Goal: Navigation & Orientation: Find specific page/section

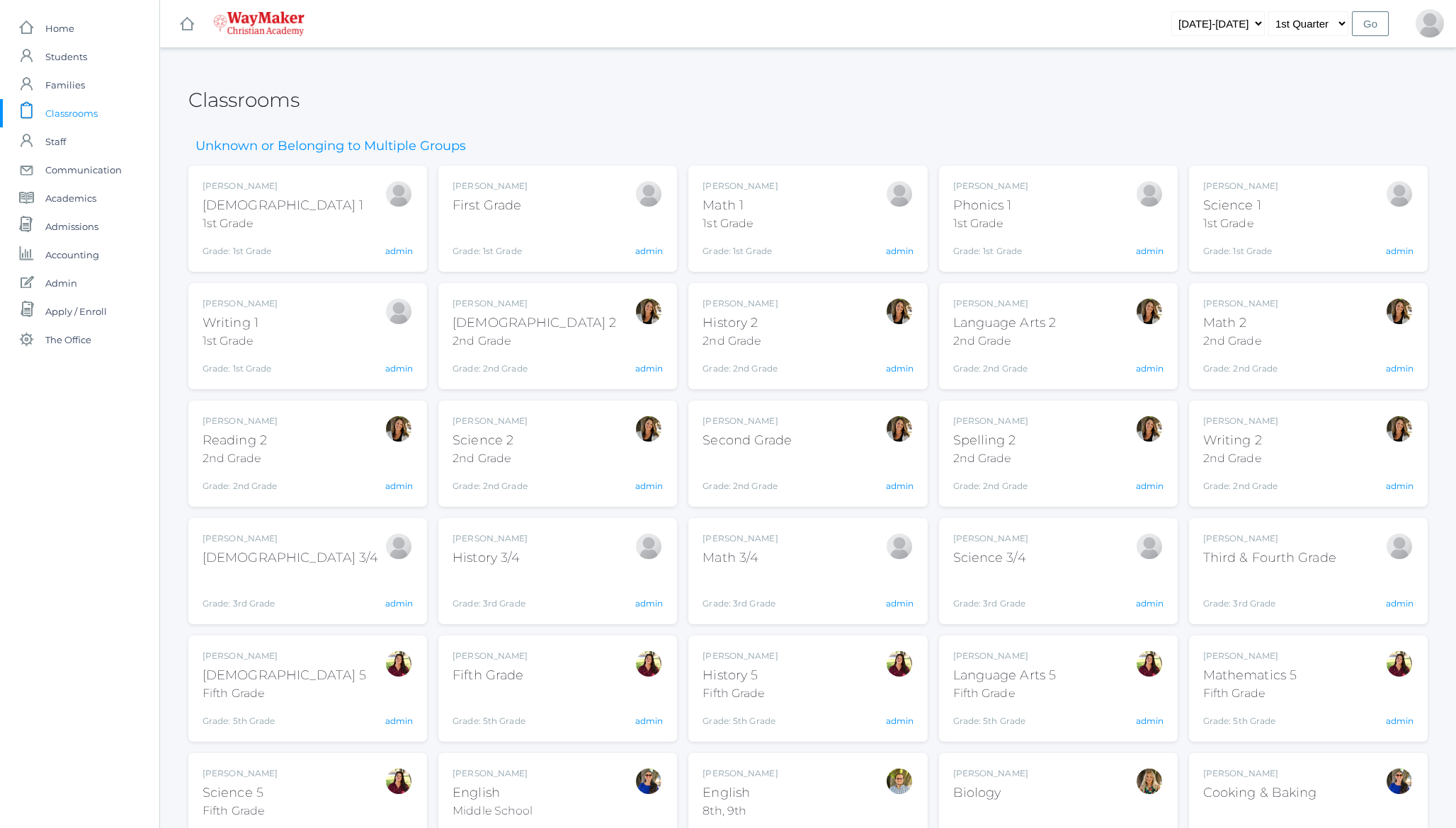
click at [244, 94] on h2 "Classrooms" at bounding box center [244, 100] width 112 height 22
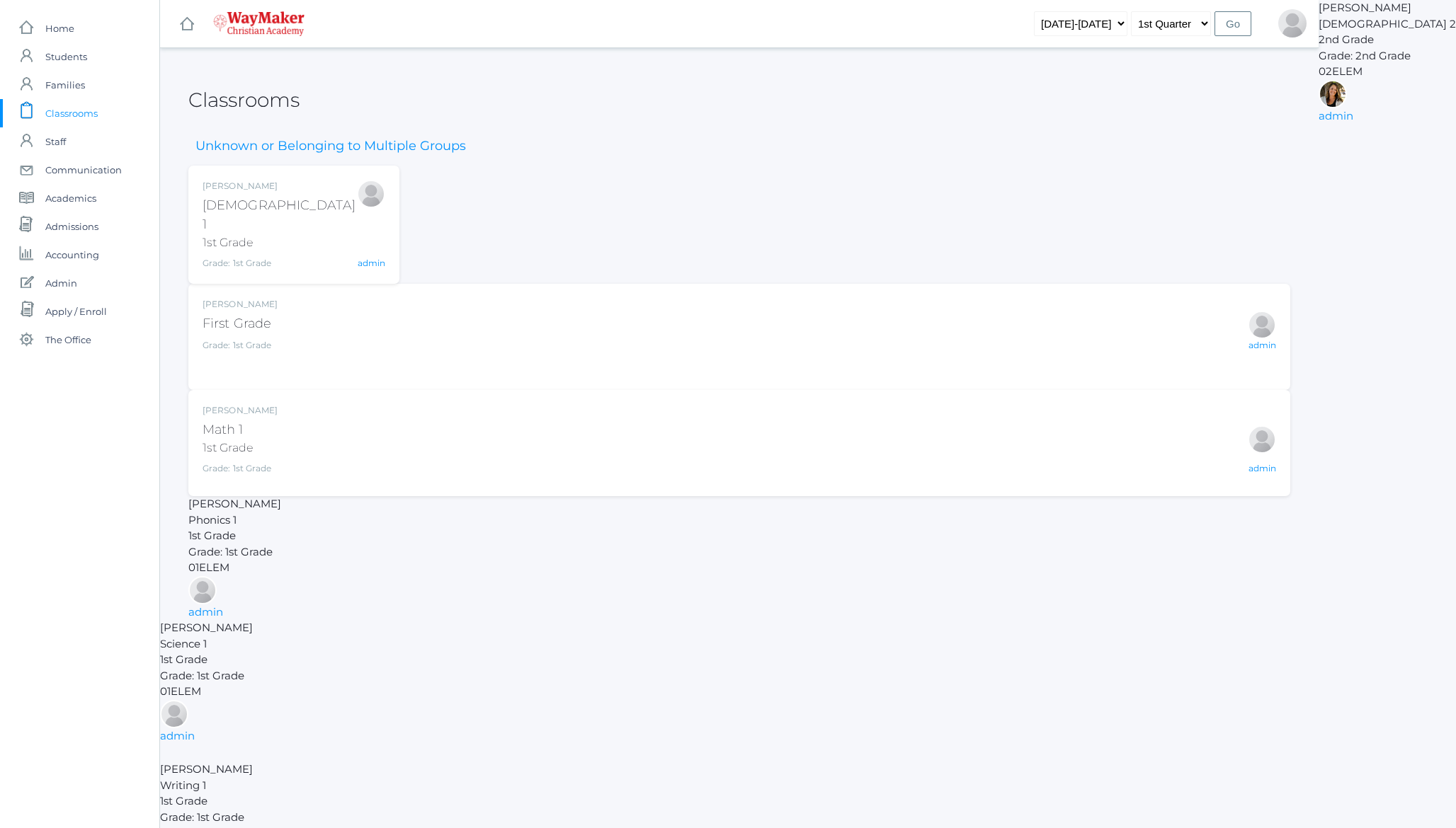
click at [629, 152] on div "Unknown or Belonging to Multiple Groups [PERSON_NAME] [DEMOGRAPHIC_DATA] 1 1st …" at bounding box center [739, 254] width 1102 height 272
